Goal: Browse casually

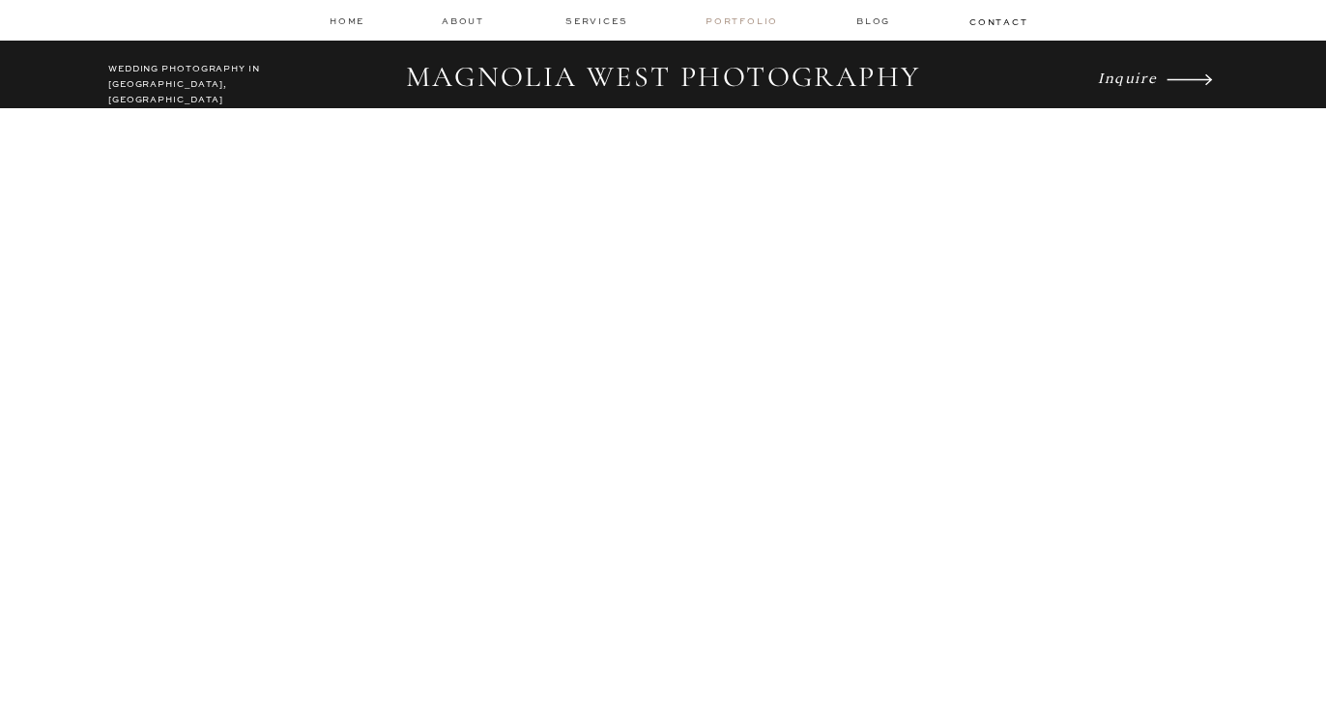
click at [719, 25] on nav "Portfolio" at bounding box center [743, 21] width 76 height 14
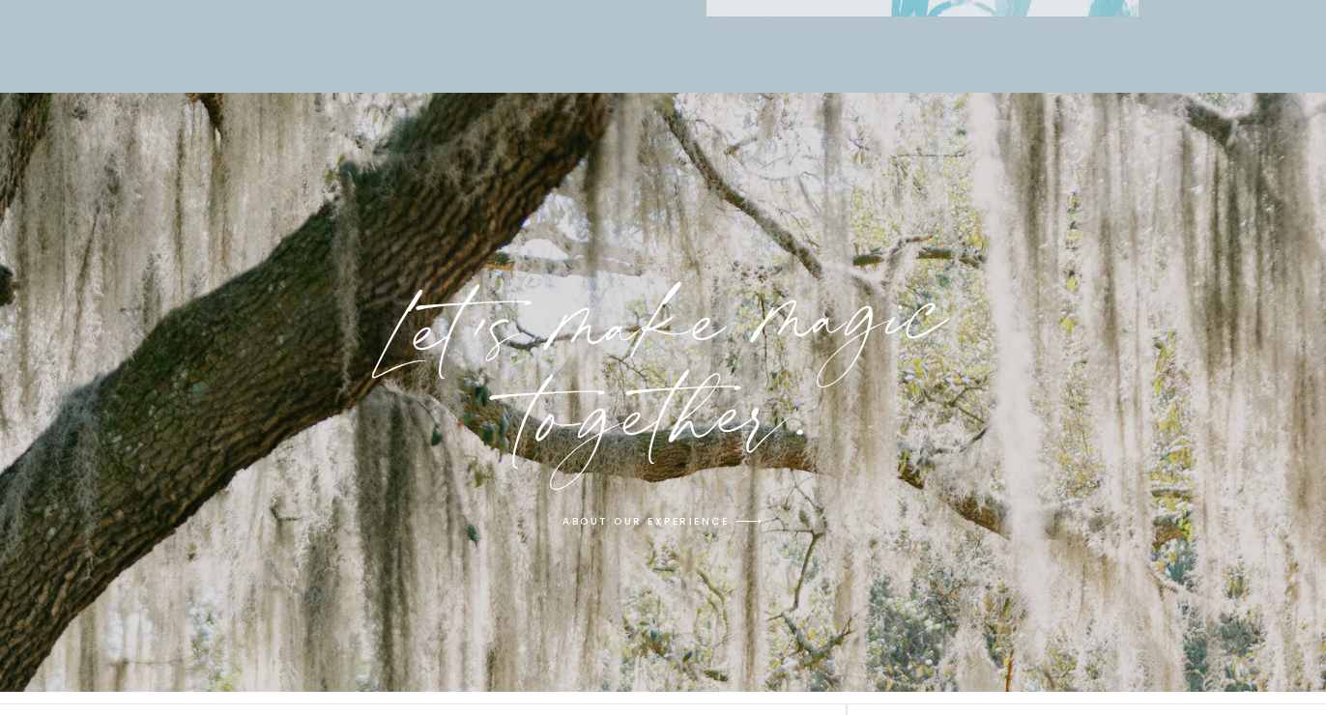
scroll to position [6273, 0]
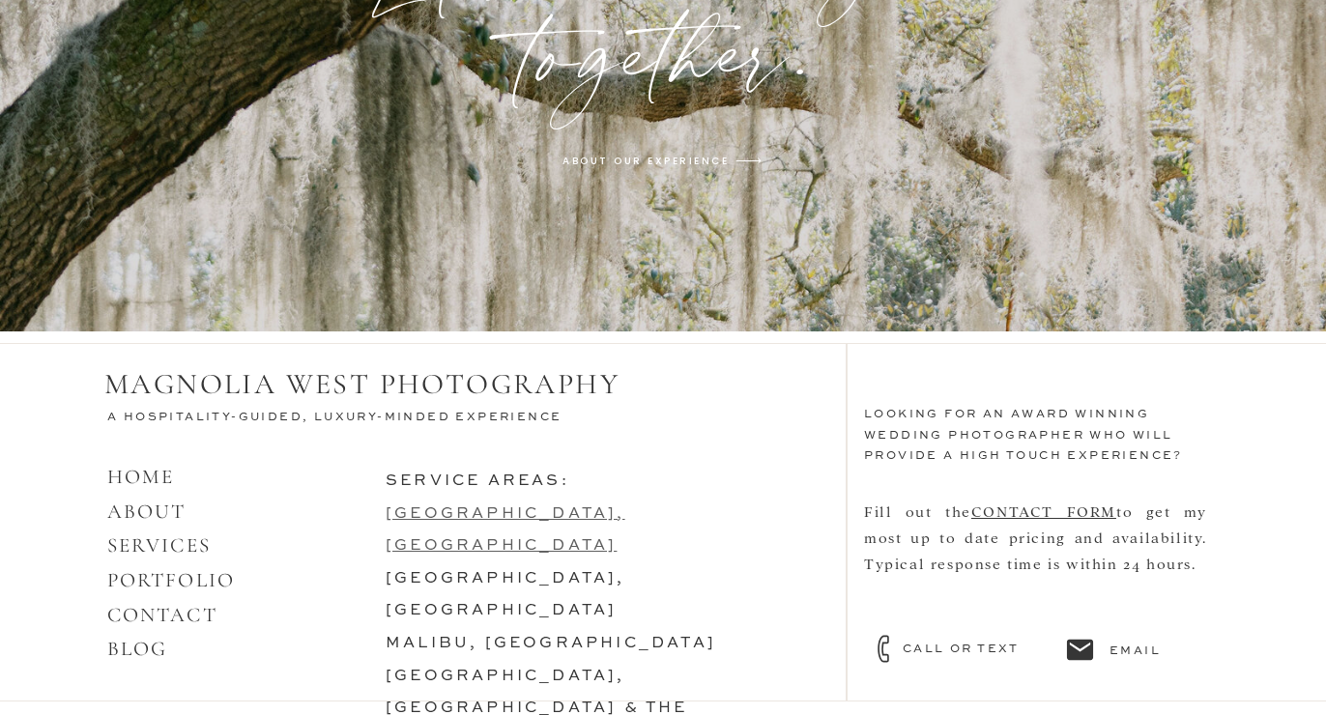
click at [467, 514] on link "[GEOGRAPHIC_DATA], [GEOGRAPHIC_DATA]" at bounding box center [505, 530] width 240 height 48
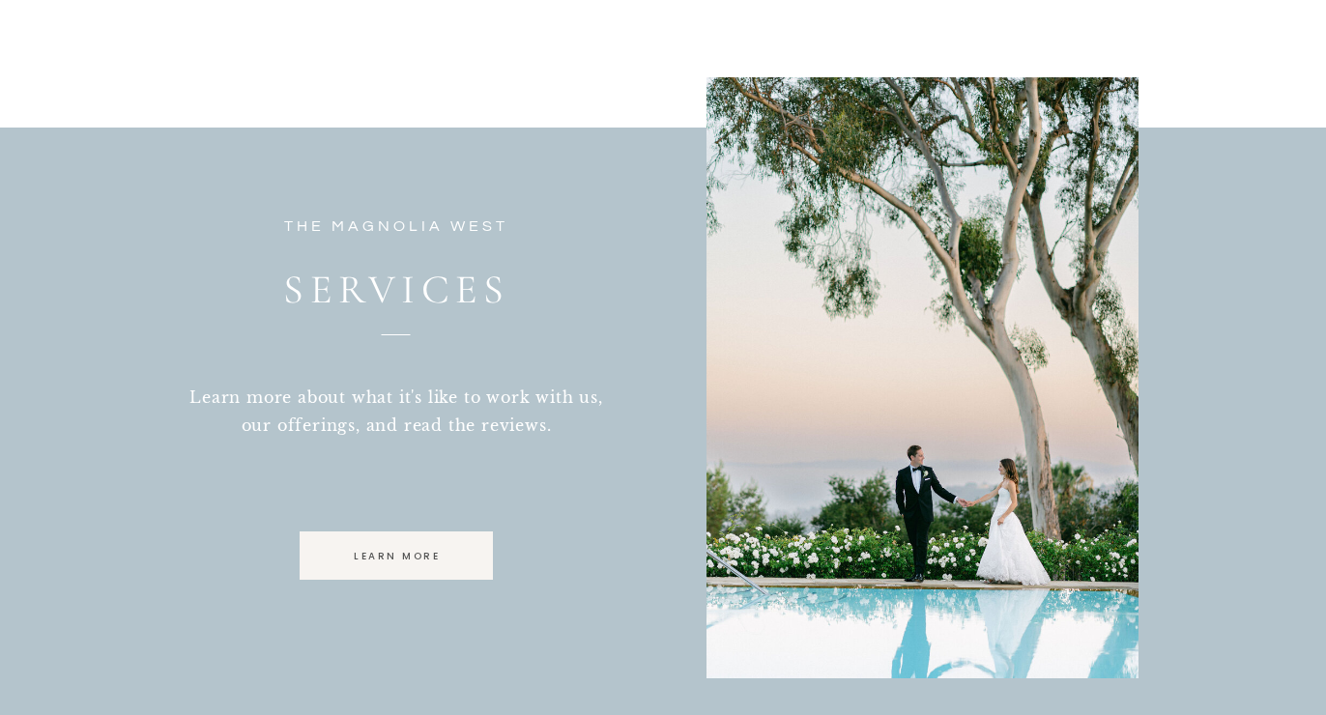
scroll to position [5246, 0]
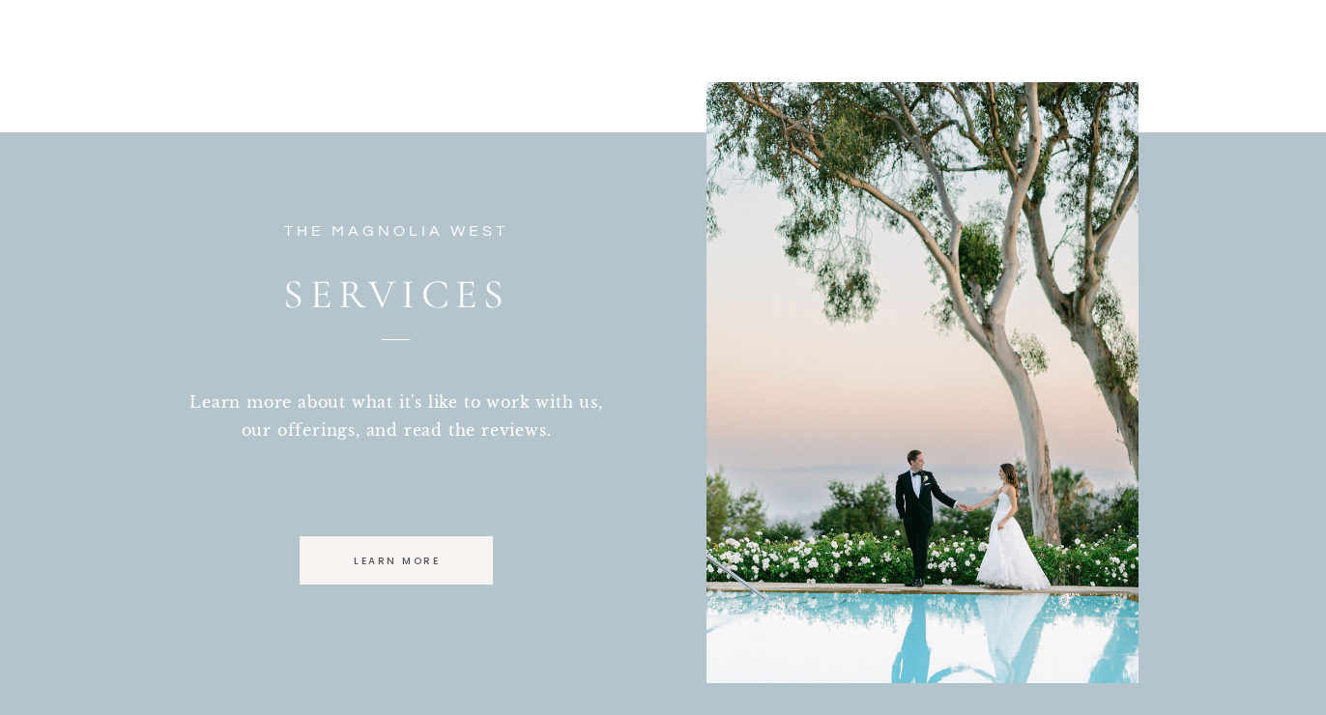
drag, startPoint x: 881, startPoint y: 370, endPoint x: 886, endPoint y: 241, distance: 129.6
click at [886, 241] on div at bounding box center [922, 382] width 432 height 601
drag, startPoint x: 653, startPoint y: 119, endPoint x: 956, endPoint y: 189, distance: 311.5
drag, startPoint x: 678, startPoint y: 378, endPoint x: 586, endPoint y: 399, distance: 94.2
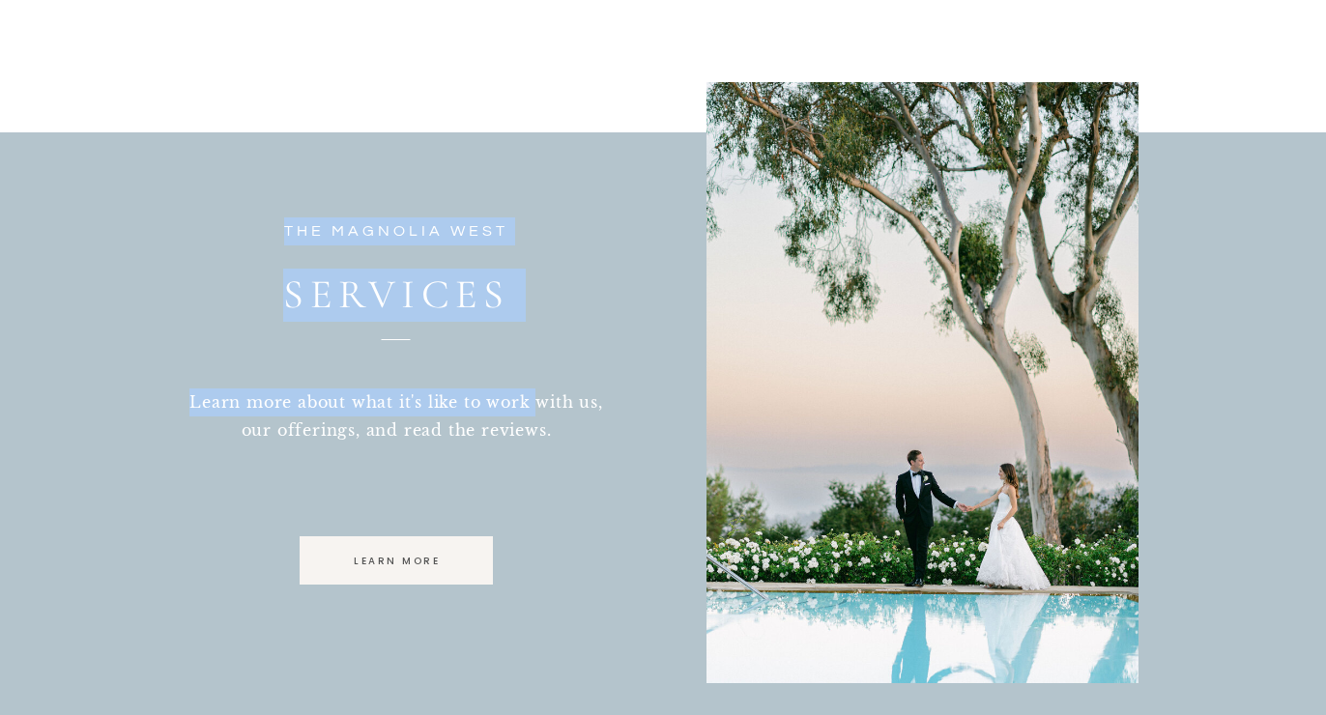
drag, startPoint x: 534, startPoint y: 412, endPoint x: 606, endPoint y: 494, distance: 108.9
click at [819, 411] on div at bounding box center [922, 382] width 432 height 601
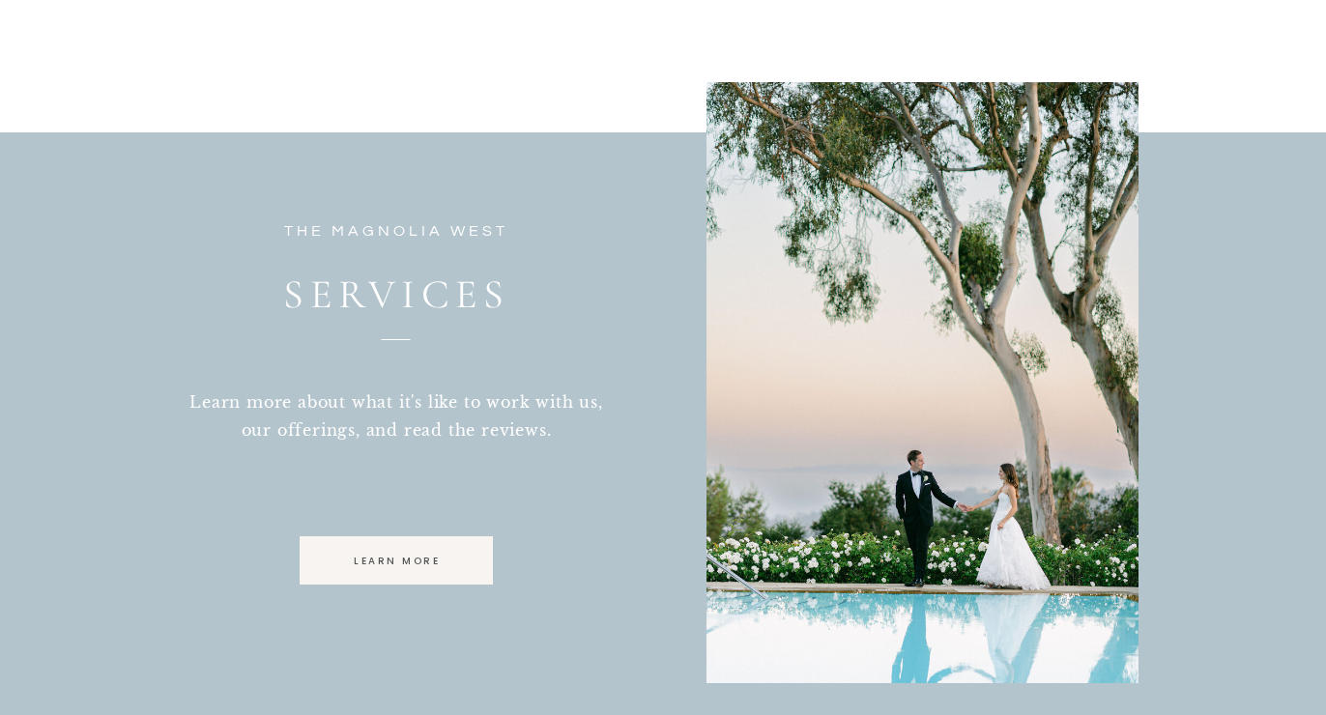
drag, startPoint x: 792, startPoint y: 502, endPoint x: 978, endPoint y: 250, distance: 313.0
click at [978, 250] on div at bounding box center [922, 382] width 432 height 601
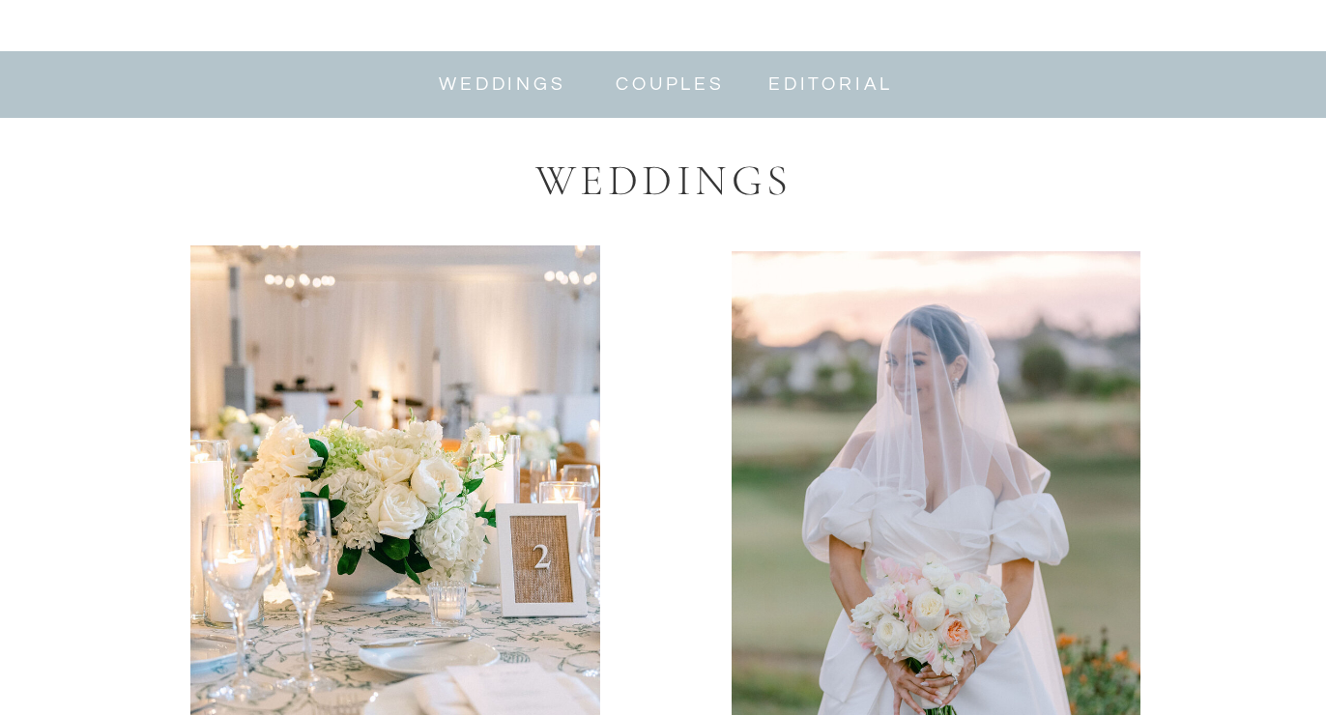
scroll to position [0, 0]
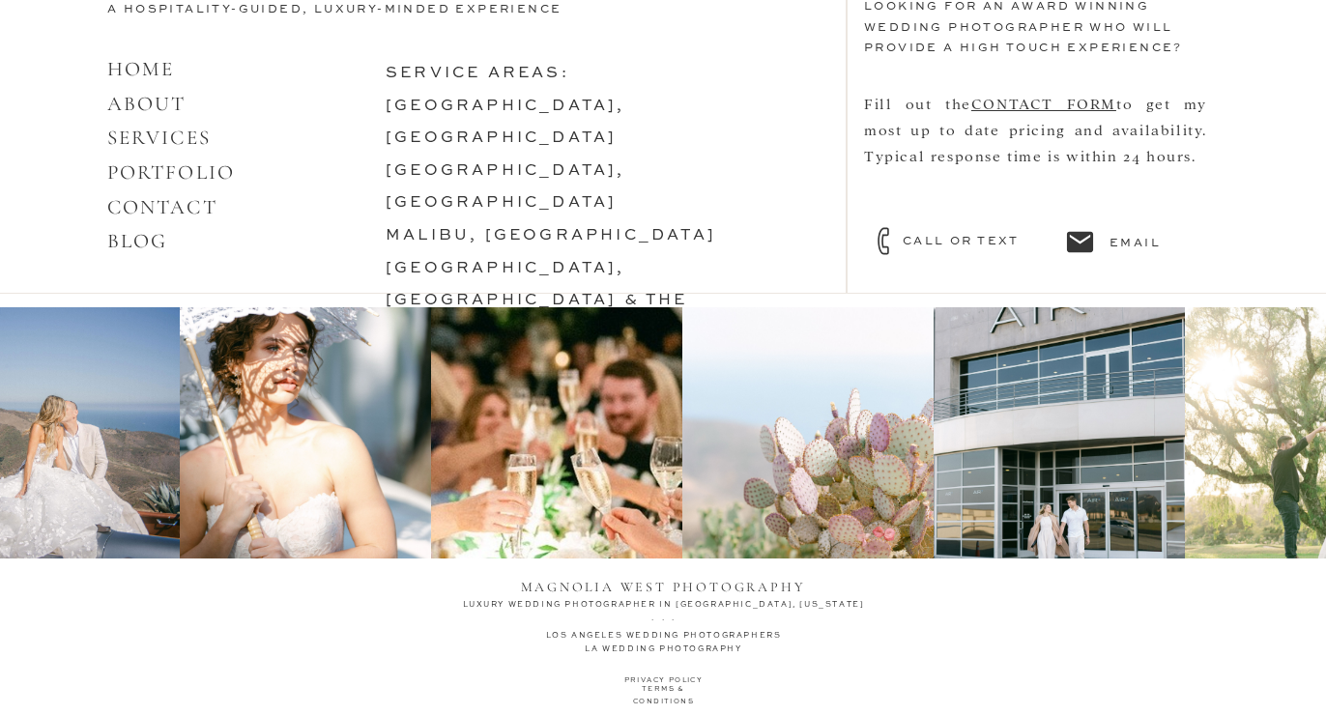
scroll to position [8581, 0]
